Goal: Task Accomplishment & Management: Manage account settings

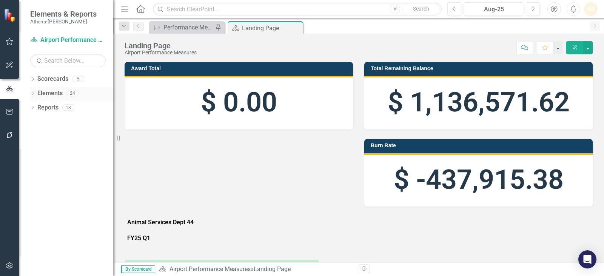
click at [52, 95] on link "Elements" at bounding box center [49, 93] width 25 height 9
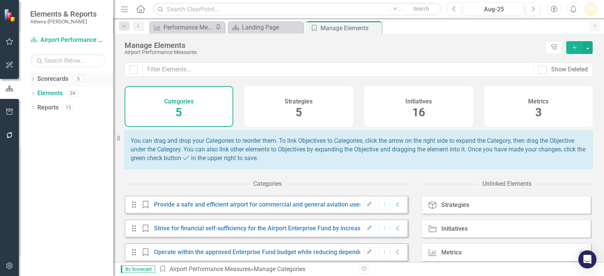
click at [33, 79] on icon "Dropdown" at bounding box center [32, 80] width 5 height 4
click at [55, 108] on link "Animal Services" at bounding box center [78, 107] width 72 height 9
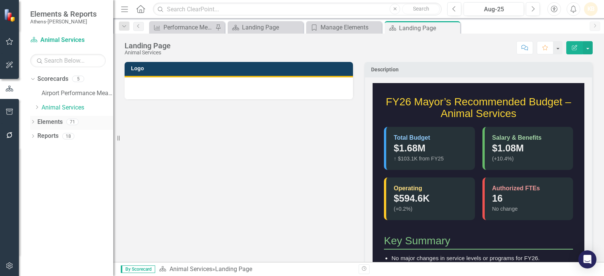
click at [55, 123] on link "Elements" at bounding box center [49, 122] width 25 height 9
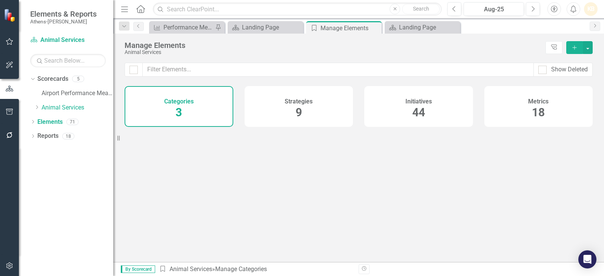
click at [540, 118] on div "Metrics 18" at bounding box center [538, 106] width 109 height 41
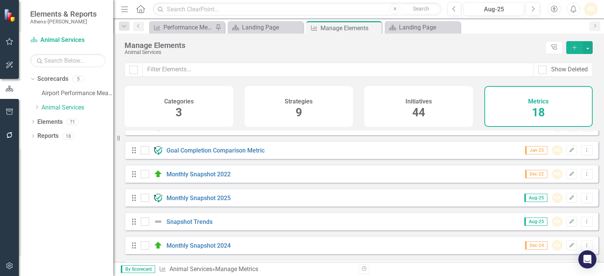
scroll to position [264, 0]
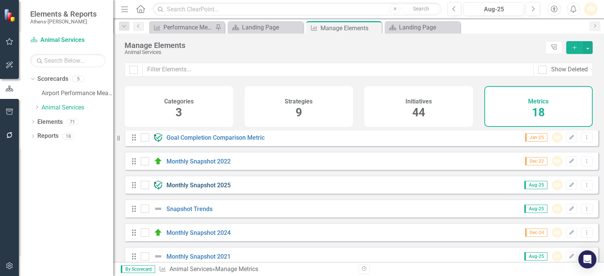
click at [209, 189] on link "Monthly Snapshot 2025" at bounding box center [198, 185] width 64 height 7
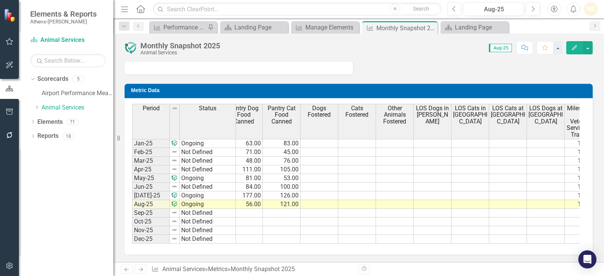
scroll to position [0, 217]
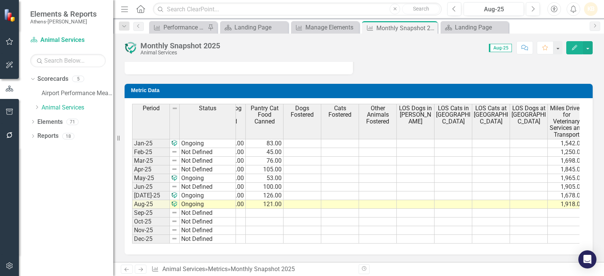
click at [343, 139] on td at bounding box center [340, 143] width 38 height 9
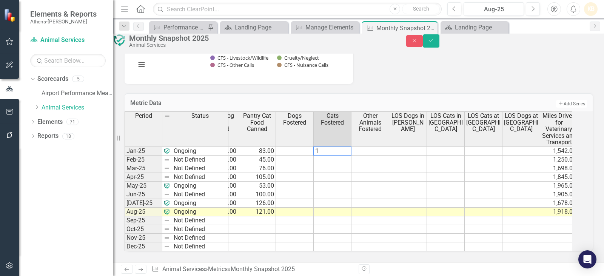
type textarea "12"
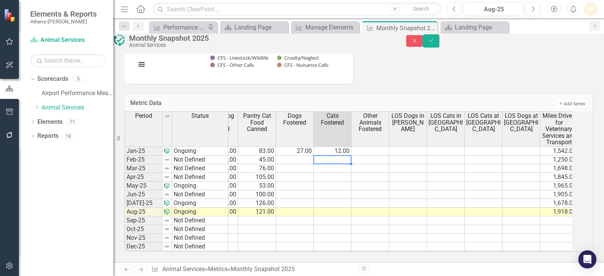
click at [351, 156] on td at bounding box center [333, 160] width 38 height 9
click at [314, 156] on td at bounding box center [295, 160] width 38 height 9
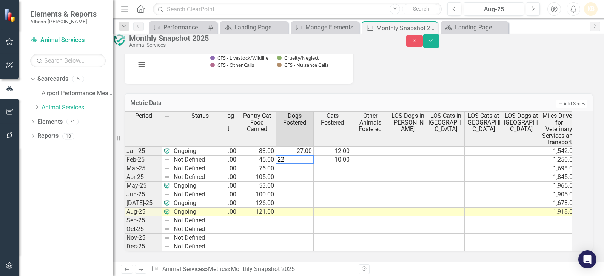
click at [350, 164] on td at bounding box center [333, 168] width 38 height 9
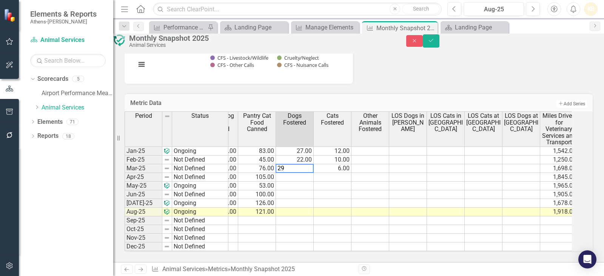
click at [337, 173] on td at bounding box center [333, 177] width 38 height 9
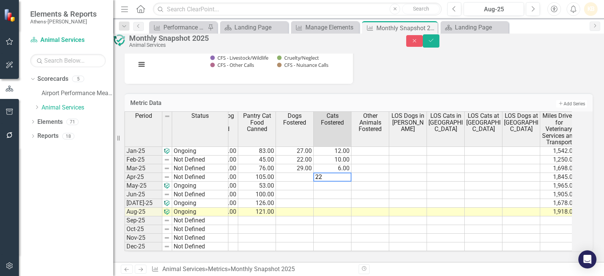
click at [305, 173] on td at bounding box center [295, 177] width 38 height 9
click at [344, 182] on td at bounding box center [333, 186] width 38 height 9
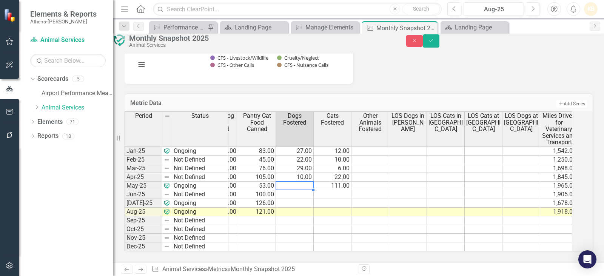
click at [305, 182] on td at bounding box center [295, 186] width 38 height 9
click at [350, 190] on td at bounding box center [333, 194] width 38 height 9
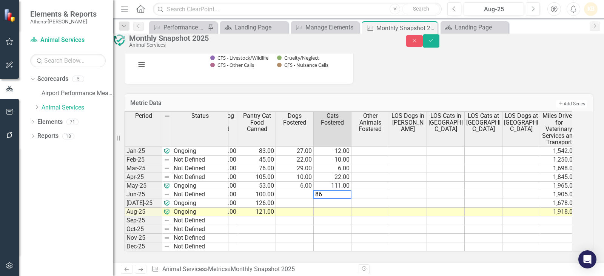
click at [313, 190] on td at bounding box center [295, 194] width 38 height 9
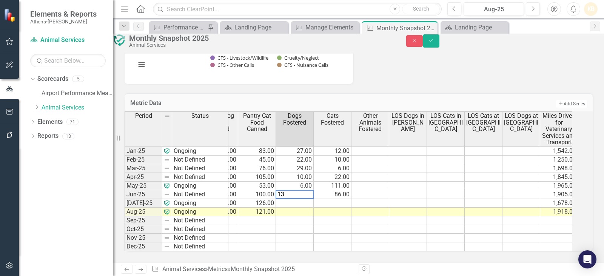
click at [347, 199] on td at bounding box center [333, 203] width 38 height 9
click at [313, 199] on td at bounding box center [295, 203] width 38 height 9
click at [351, 208] on td at bounding box center [333, 212] width 38 height 9
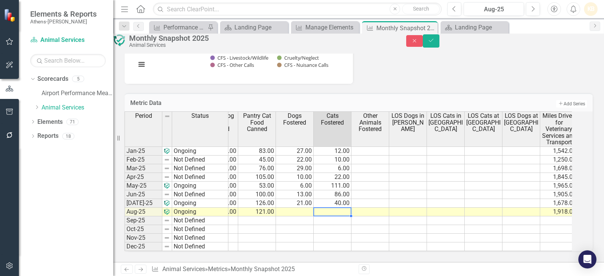
type textarea "40"
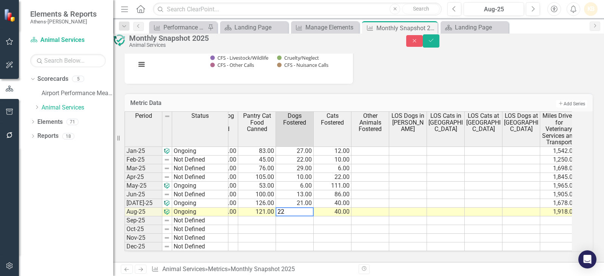
click at [388, 146] on td at bounding box center [370, 150] width 38 height 9
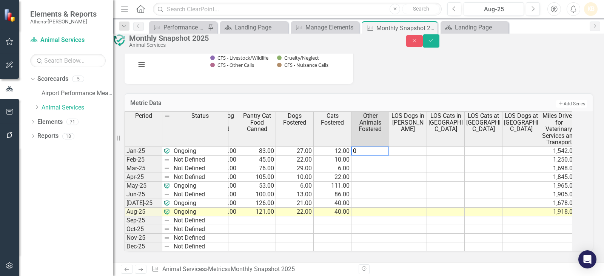
click at [383, 156] on td at bounding box center [370, 160] width 38 height 9
click at [379, 164] on td at bounding box center [370, 168] width 38 height 9
click at [375, 173] on td at bounding box center [370, 177] width 38 height 9
click at [375, 182] on td at bounding box center [370, 186] width 38 height 9
click at [374, 190] on td at bounding box center [370, 194] width 38 height 9
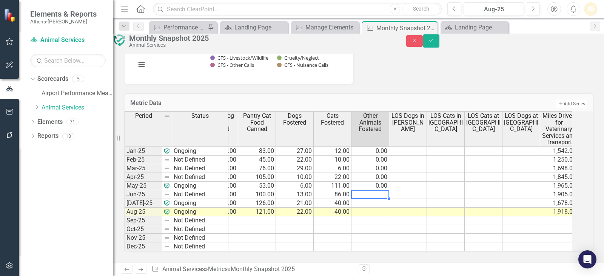
click at [373, 199] on td at bounding box center [370, 203] width 38 height 9
type textarea "0"
click at [439, 41] on button "Save" at bounding box center [431, 40] width 17 height 13
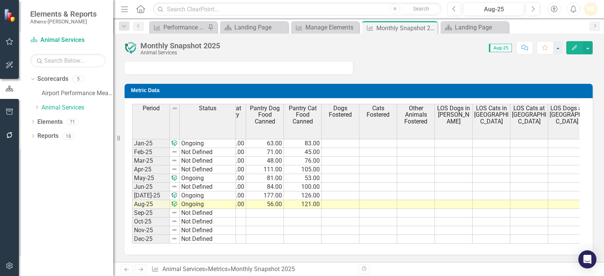
scroll to position [0, 200]
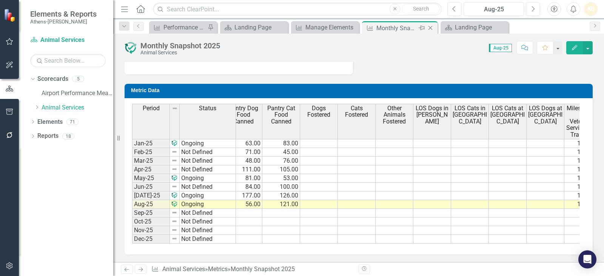
click at [431, 29] on icon "Close" at bounding box center [431, 28] width 8 height 6
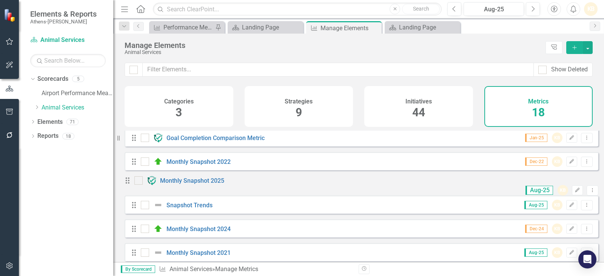
scroll to position [264, 0]
click at [207, 184] on link "Monthly Snapshot 2025" at bounding box center [192, 180] width 64 height 7
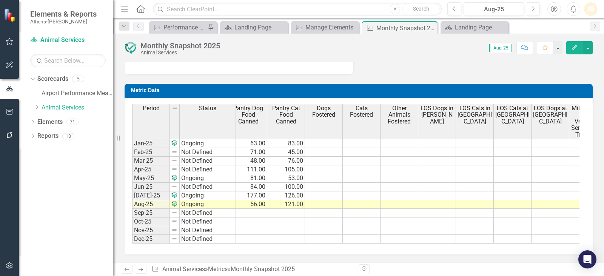
scroll to position [0, 174]
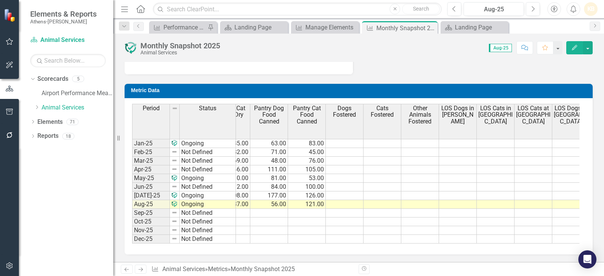
click at [410, 132] on th "Other Animals Fostered" at bounding box center [420, 121] width 38 height 35
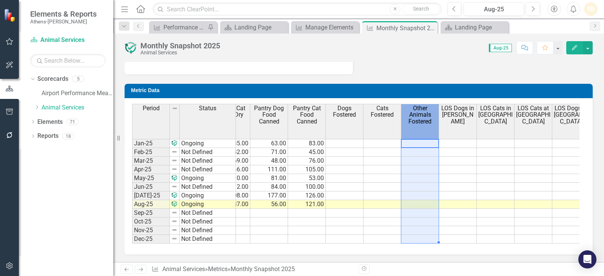
click at [418, 140] on td at bounding box center [420, 143] width 38 height 9
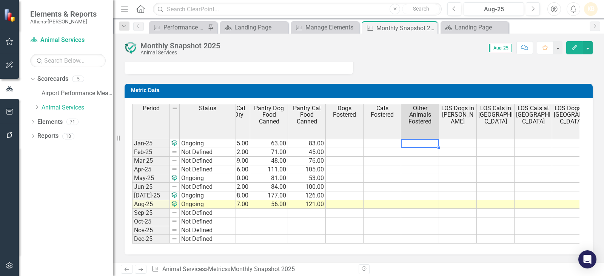
type textarea "0"
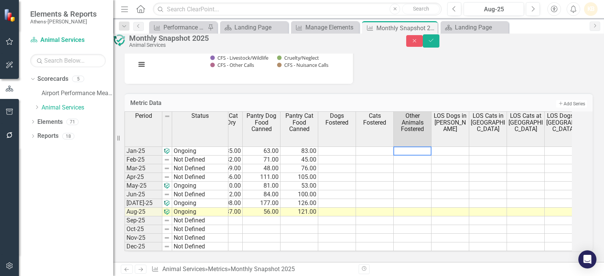
type textarea "0"
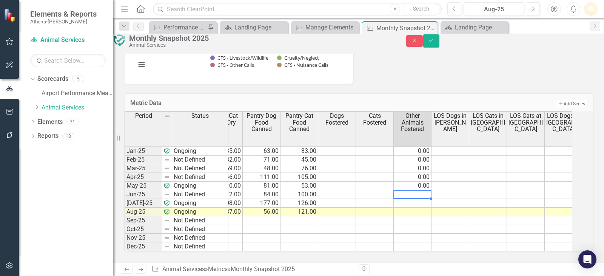
type textarea "0"
click at [435, 43] on icon "Save" at bounding box center [431, 40] width 7 height 5
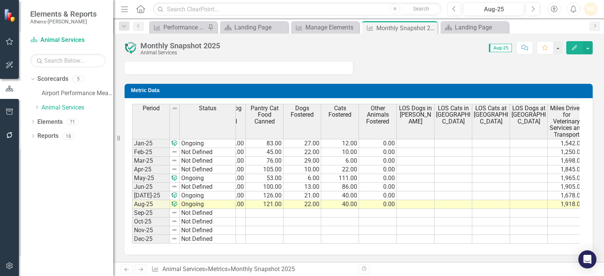
scroll to position [0, 0]
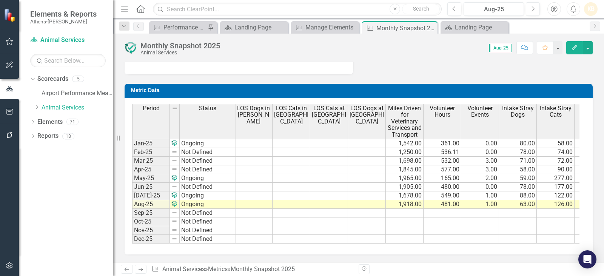
click at [335, 139] on tr "Jan-25 Ongoing 2,087.00 100.00% 297.00 35.00 63.00 83.00 27.00 12.00 0.00 1,542…" at bounding box center [182, 143] width 859 height 9
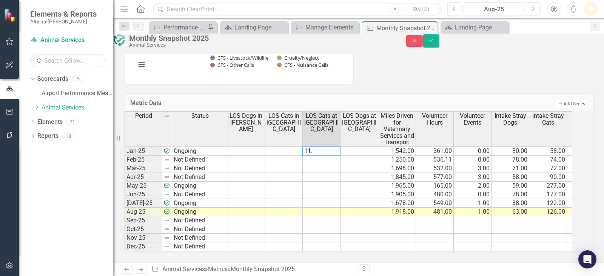
type textarea "11.3"
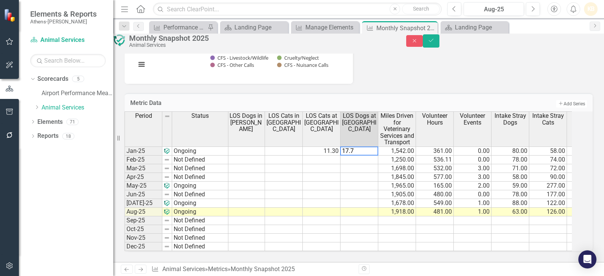
click at [331, 156] on td at bounding box center [322, 160] width 38 height 9
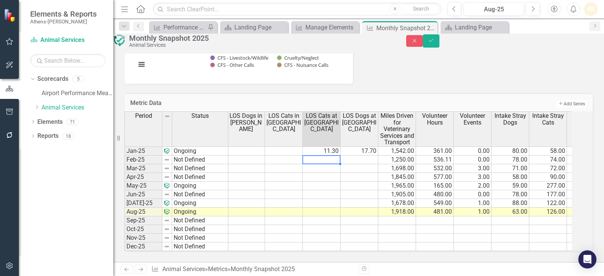
click at [341, 156] on td at bounding box center [322, 160] width 38 height 9
type textarea "14.7"
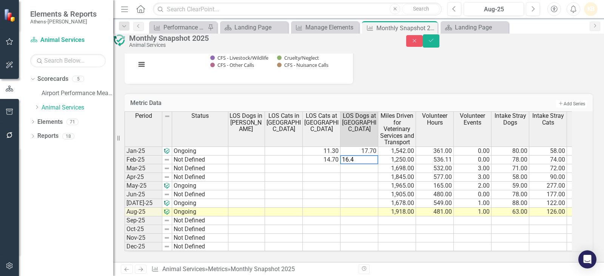
click at [336, 164] on td at bounding box center [322, 168] width 38 height 9
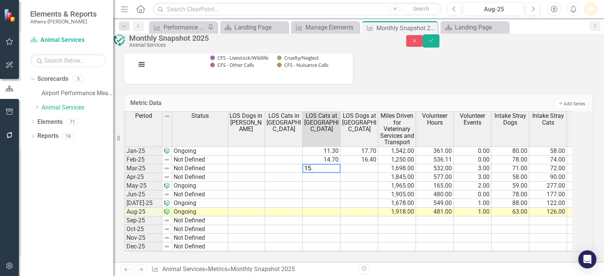
type textarea "15.1"
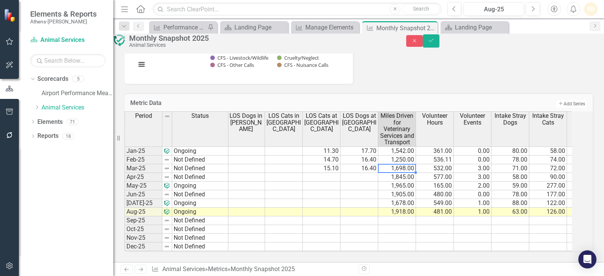
click at [336, 173] on td at bounding box center [322, 177] width 38 height 9
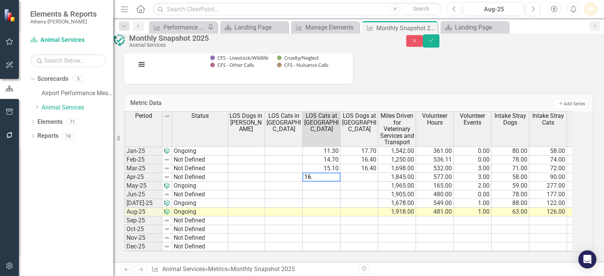
type textarea "16.6"
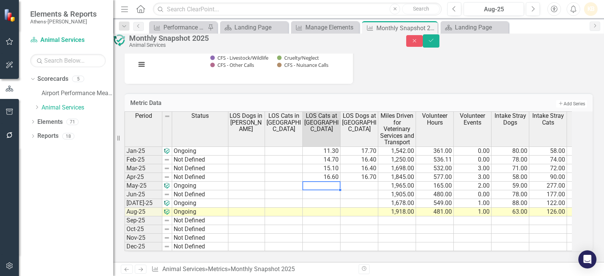
click at [333, 182] on td at bounding box center [322, 186] width 38 height 9
click at [378, 182] on td at bounding box center [360, 186] width 38 height 9
click at [329, 190] on td at bounding box center [322, 194] width 38 height 9
click at [322, 190] on td at bounding box center [322, 194] width 38 height 9
type textarea "19.8"
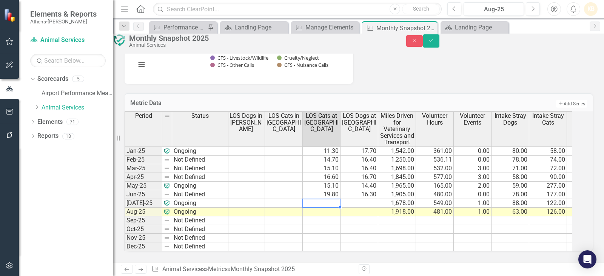
click at [341, 199] on td at bounding box center [322, 203] width 38 height 9
click at [336, 207] on div at bounding box center [321, 207] width 38 height 1
type textarea "20.7"
click at [341, 208] on td at bounding box center [322, 212] width 38 height 9
type textarea "14.6"
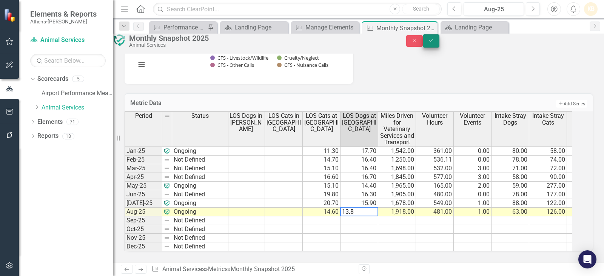
type textarea "13.8"
click at [439, 45] on button "Save" at bounding box center [431, 40] width 17 height 13
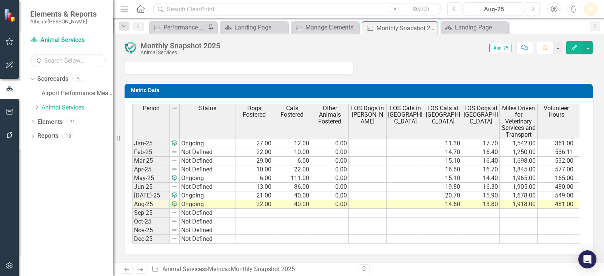
click at [374, 139] on td at bounding box center [368, 143] width 38 height 9
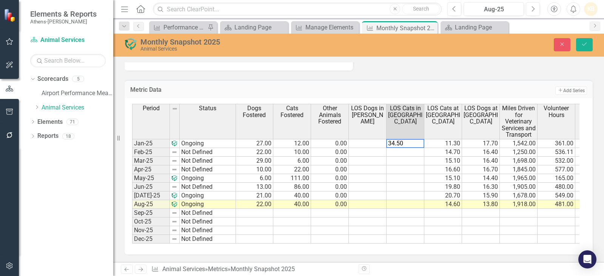
type textarea "34.50"
click at [374, 139] on div "Period Status Monthly Phone Calls Intake Exams Actual % Intake Exams Target % P…" at bounding box center [355, 122] width 447 height 36
click at [373, 141] on td at bounding box center [368, 143] width 38 height 9
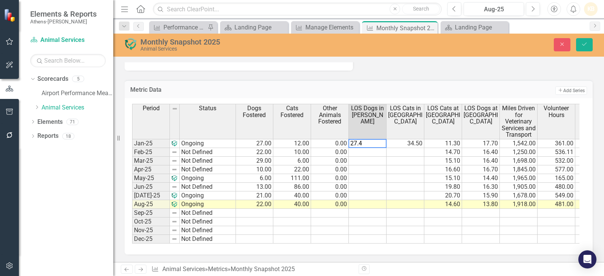
type textarea "27.4"
click at [413, 151] on td at bounding box center [406, 152] width 38 height 9
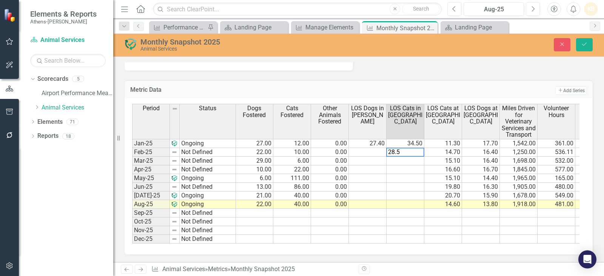
type textarea "28.5"
click at [368, 154] on td at bounding box center [368, 152] width 38 height 9
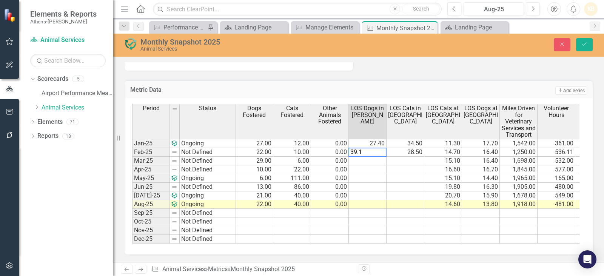
type textarea "39.1"
click at [411, 158] on td at bounding box center [406, 161] width 38 height 9
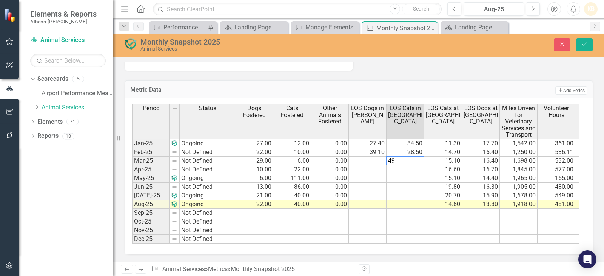
type textarea "49"
click at [379, 160] on td at bounding box center [368, 161] width 38 height 9
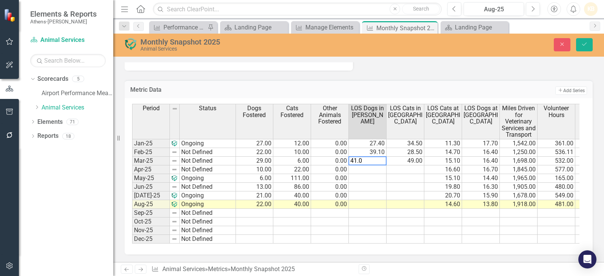
type textarea "41.0"
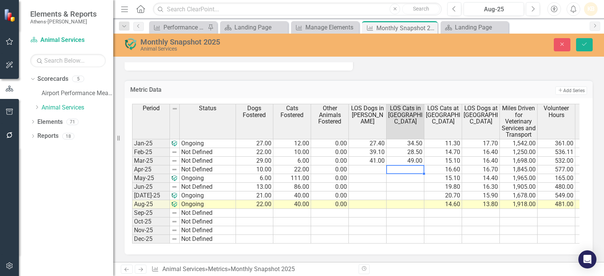
click at [416, 168] on td at bounding box center [406, 169] width 38 height 9
click at [414, 169] on textarea at bounding box center [405, 169] width 38 height 9
type textarea "27.1"
click at [373, 168] on td at bounding box center [368, 169] width 38 height 9
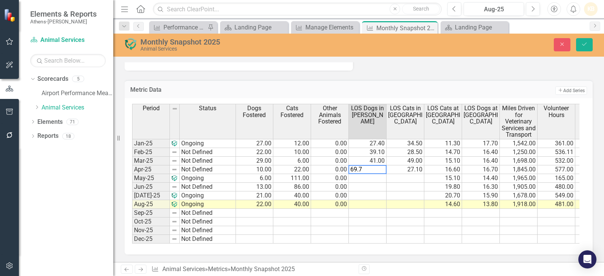
type textarea "69.7"
click at [412, 177] on td at bounding box center [406, 178] width 38 height 9
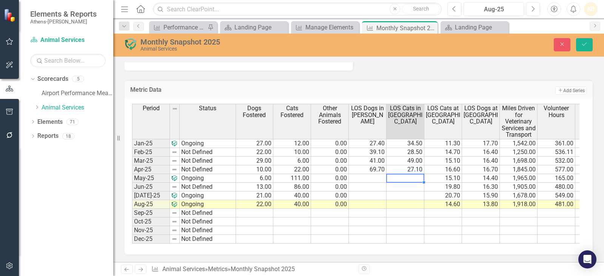
click at [407, 177] on td at bounding box center [406, 178] width 38 height 9
type textarea "40.6"
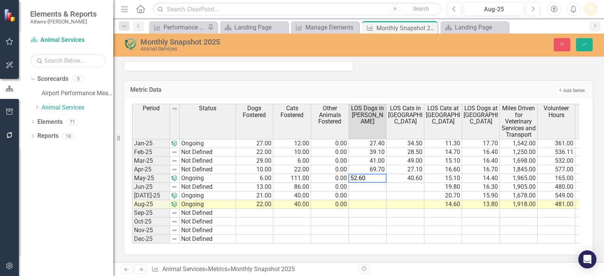
type textarea "52.60"
click at [411, 183] on td at bounding box center [406, 187] width 38 height 9
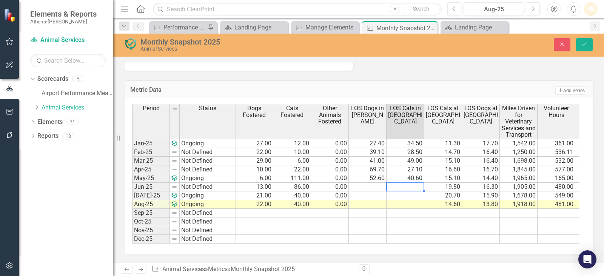
click at [402, 184] on td at bounding box center [406, 187] width 38 height 9
type textarea "46.3"
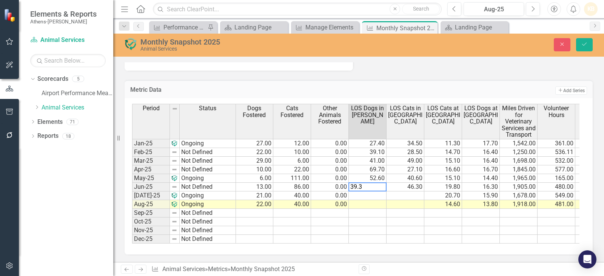
type textarea "39.3"
click at [401, 195] on td at bounding box center [406, 195] width 38 height 9
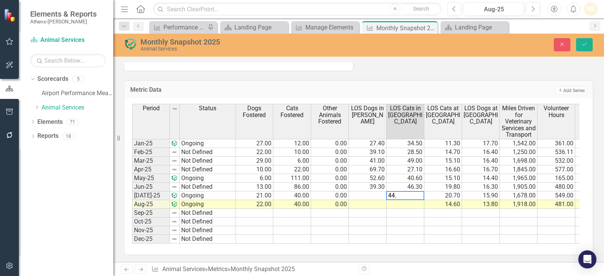
type textarea "44.5"
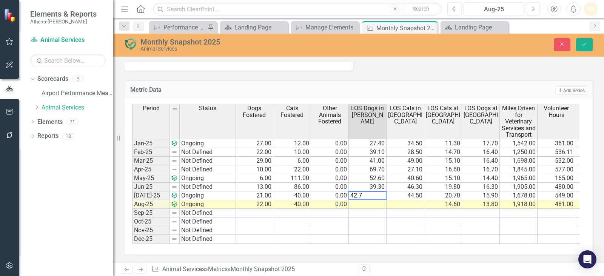
type textarea "42.7"
click at [401, 203] on td at bounding box center [406, 204] width 38 height 9
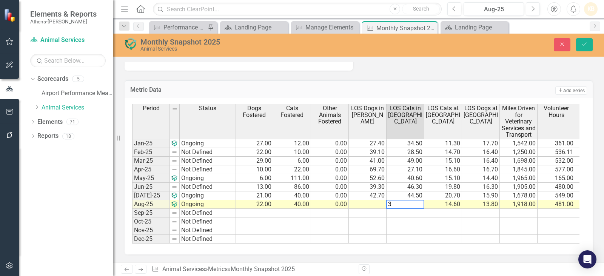
type textarea "32"
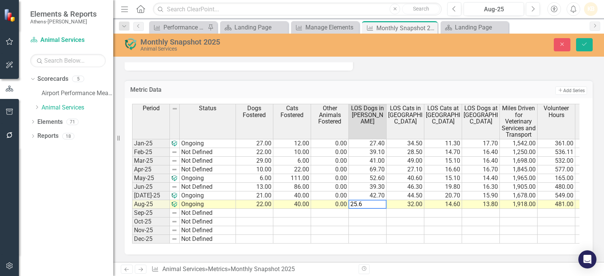
type textarea "25.6"
click at [457, 221] on td at bounding box center [443, 221] width 38 height 9
click at [587, 44] on icon "Save" at bounding box center [584, 44] width 7 height 5
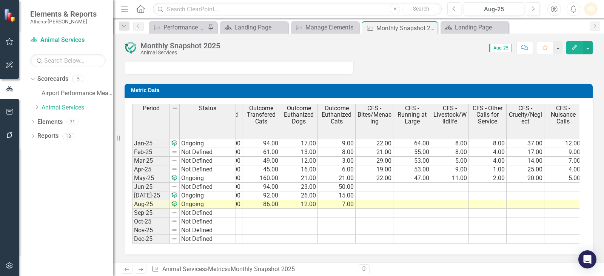
scroll to position [0, 1053]
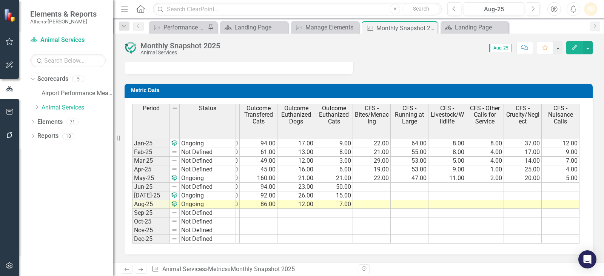
click at [379, 183] on tr "19.80 16.30 1,905.00 480.00 0.00 78.00 177.00 47.00 65.00 10.00 3.00 39.00 58.0…" at bounding box center [108, 187] width 944 height 9
click at [383, 183] on td at bounding box center [372, 187] width 38 height 9
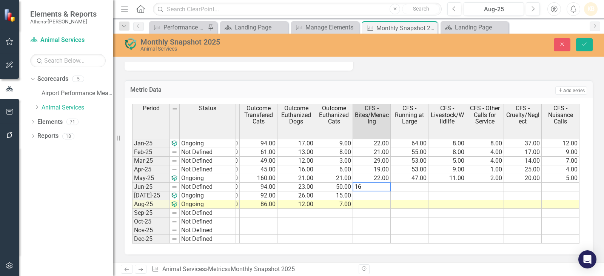
type textarea "16"
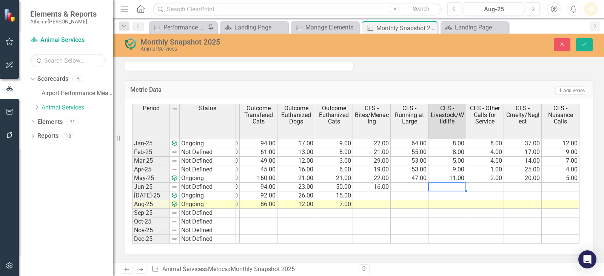
click at [447, 186] on td at bounding box center [447, 187] width 38 height 9
click at [415, 180] on td "47.00" at bounding box center [410, 178] width 38 height 9
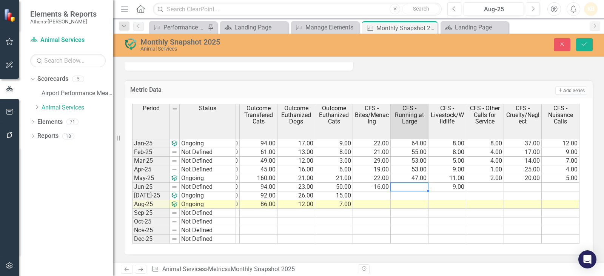
click at [411, 186] on td at bounding box center [410, 187] width 38 height 9
click at [576, 185] on td at bounding box center [561, 187] width 38 height 9
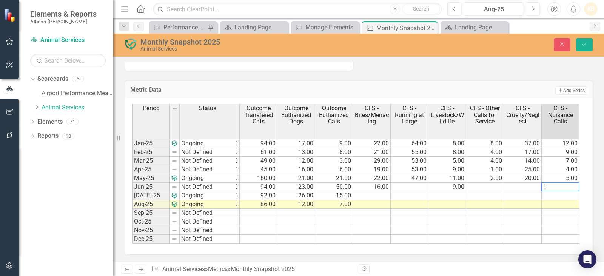
type textarea "1"
click at [404, 185] on td at bounding box center [410, 187] width 38 height 9
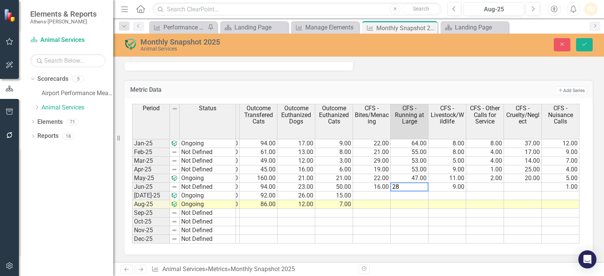
type textarea "28"
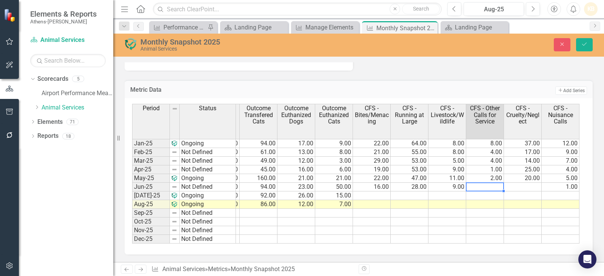
click at [476, 183] on td at bounding box center [485, 187] width 38 height 9
click at [519, 186] on td at bounding box center [523, 187] width 38 height 9
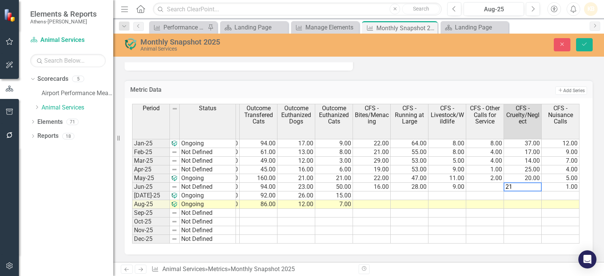
type textarea "21"
click at [495, 187] on td at bounding box center [485, 187] width 38 height 9
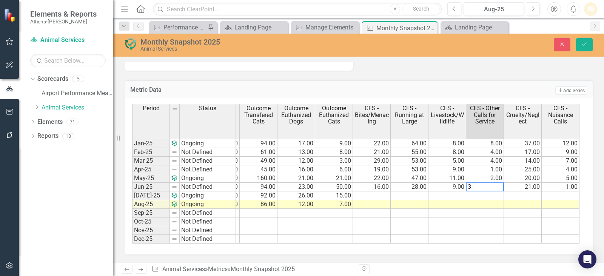
type textarea "3"
click at [382, 194] on td at bounding box center [372, 195] width 38 height 9
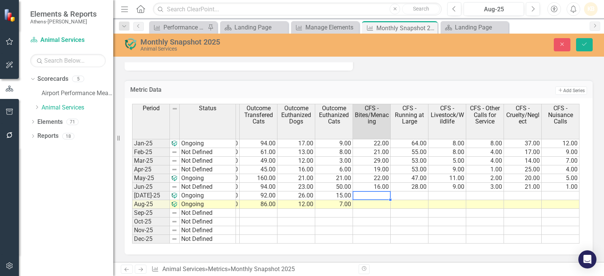
click at [381, 192] on td at bounding box center [372, 195] width 38 height 9
type textarea "15"
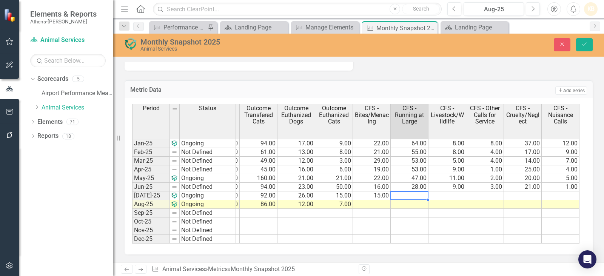
click at [561, 192] on td at bounding box center [561, 195] width 38 height 9
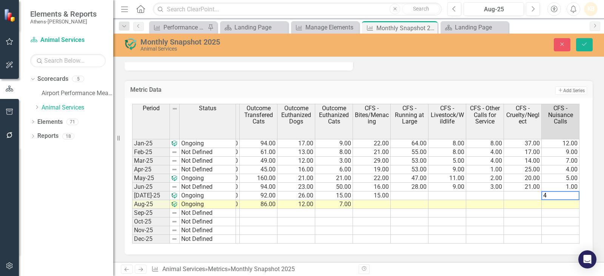
type textarea "4"
click at [412, 192] on td at bounding box center [410, 195] width 38 height 9
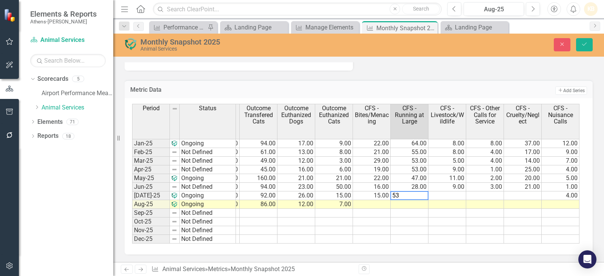
type textarea "53"
click at [456, 194] on td at bounding box center [447, 195] width 38 height 9
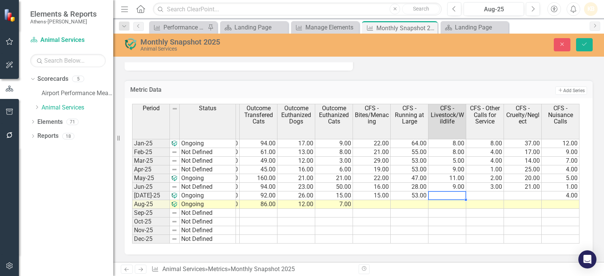
scroll to position [877, 0]
click at [450, 191] on td at bounding box center [447, 195] width 38 height 9
type textarea "12"
click at [529, 191] on td at bounding box center [523, 195] width 38 height 9
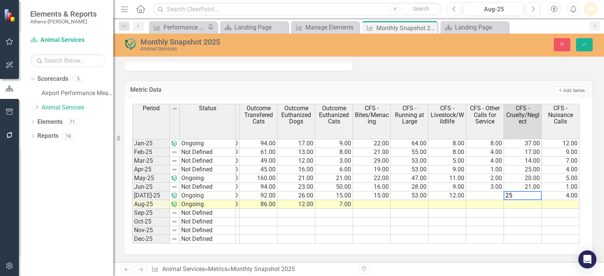
type textarea "25"
click at [401, 200] on td at bounding box center [410, 204] width 38 height 9
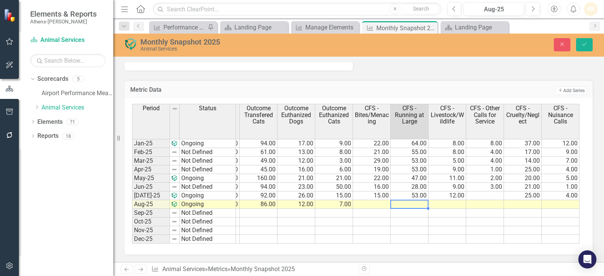
click at [532, 191] on td "25.00" at bounding box center [523, 195] width 38 height 9
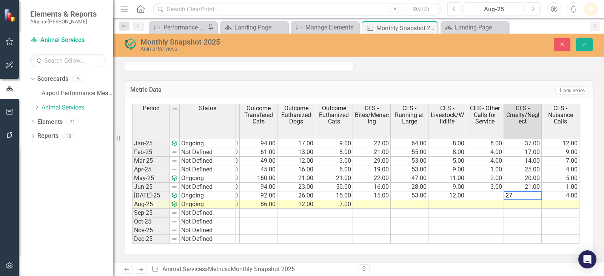
type textarea "27"
click at [498, 192] on td at bounding box center [485, 195] width 38 height 9
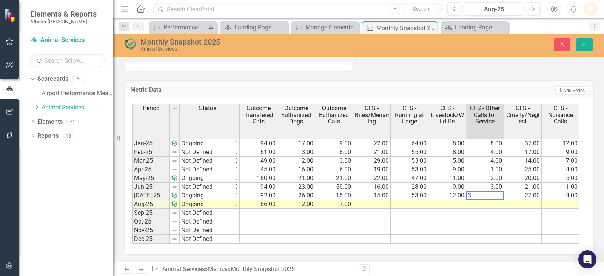
type textarea "3"
click at [389, 200] on td at bounding box center [372, 204] width 38 height 9
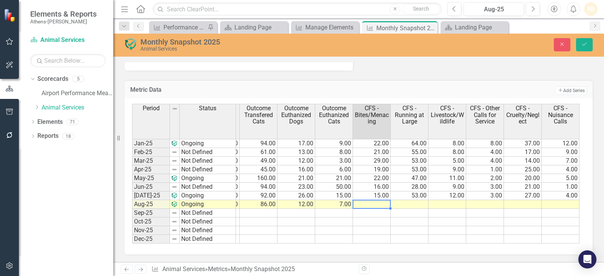
click at [376, 200] on td at bounding box center [372, 204] width 38 height 9
click at [559, 200] on td at bounding box center [561, 204] width 38 height 9
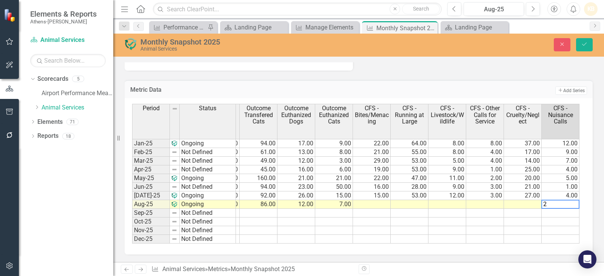
type textarea "2"
click at [385, 200] on td at bounding box center [372, 204] width 38 height 9
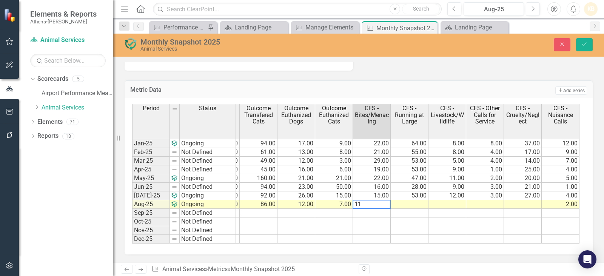
type textarea "11"
click at [461, 200] on td at bounding box center [447, 204] width 38 height 9
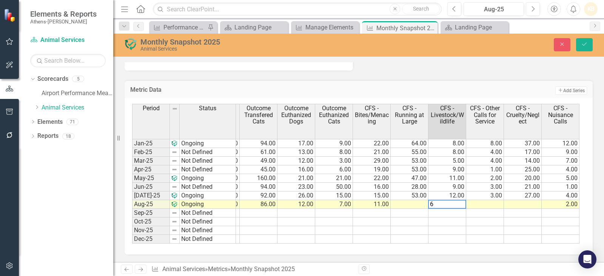
type textarea "6"
click at [481, 200] on td at bounding box center [485, 204] width 38 height 9
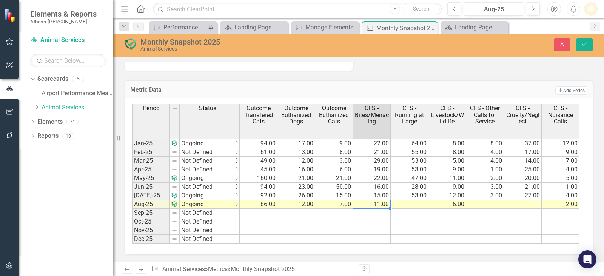
click at [387, 201] on td "11.00" at bounding box center [372, 204] width 38 height 9
type textarea "12"
click at [521, 200] on td at bounding box center [523, 204] width 38 height 9
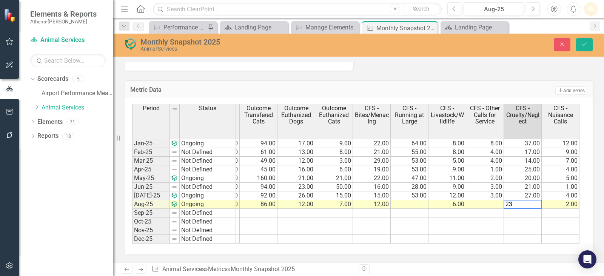
type textarea "23"
click at [415, 200] on td at bounding box center [410, 204] width 38 height 9
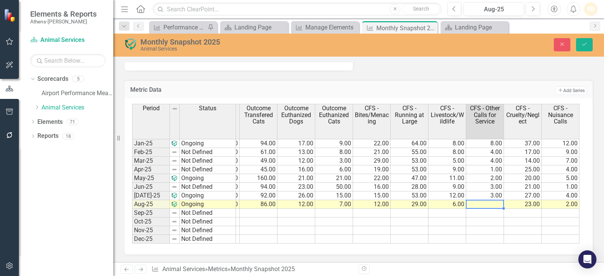
click at [487, 200] on td at bounding box center [485, 204] width 38 height 9
type textarea "3"
click at [590, 48] on button "Save" at bounding box center [584, 44] width 17 height 13
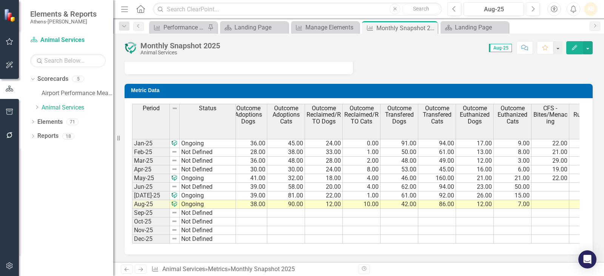
scroll to position [0, 1053]
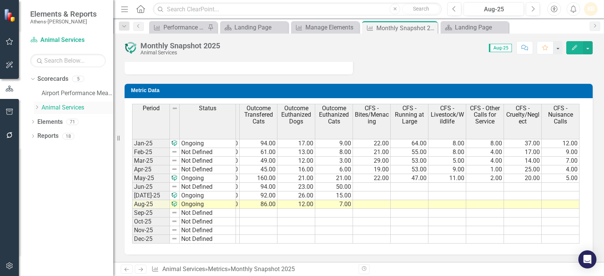
click at [59, 106] on link "Animal Services" at bounding box center [78, 107] width 72 height 9
